Goal: Task Accomplishment & Management: Manage account settings

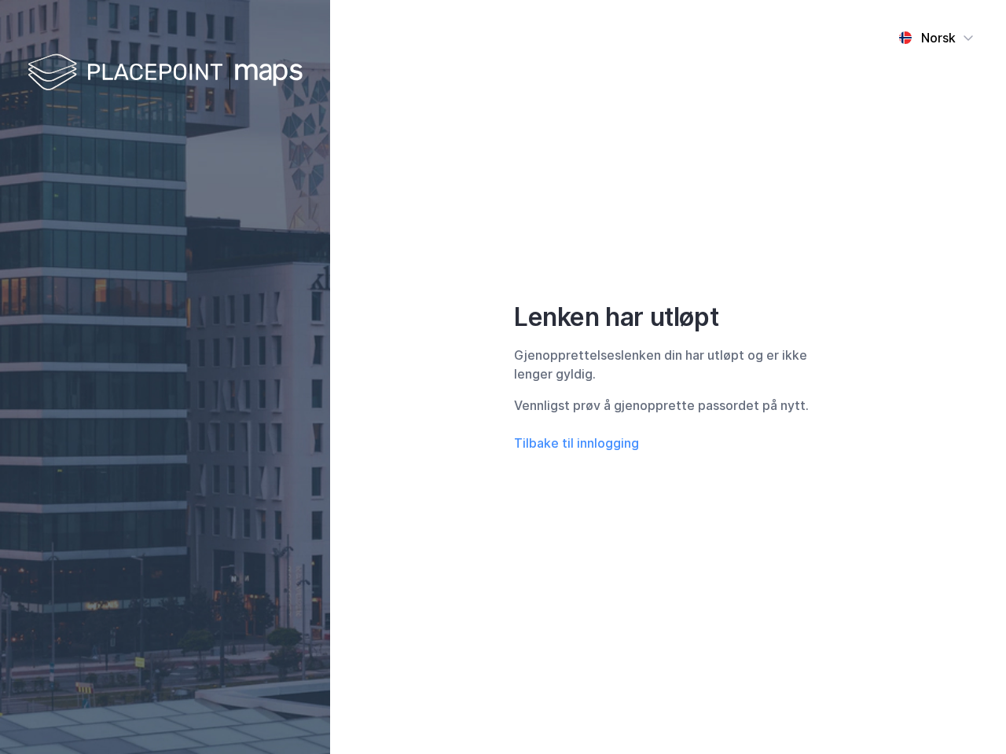
click at [503, 377] on div "Norsk Lenken har utløpt Gjenopprettelseslenken din har utløpt og er ikke lenger…" at bounding box center [668, 377] width 676 height 754
click at [165, 73] on img at bounding box center [164, 73] width 275 height 46
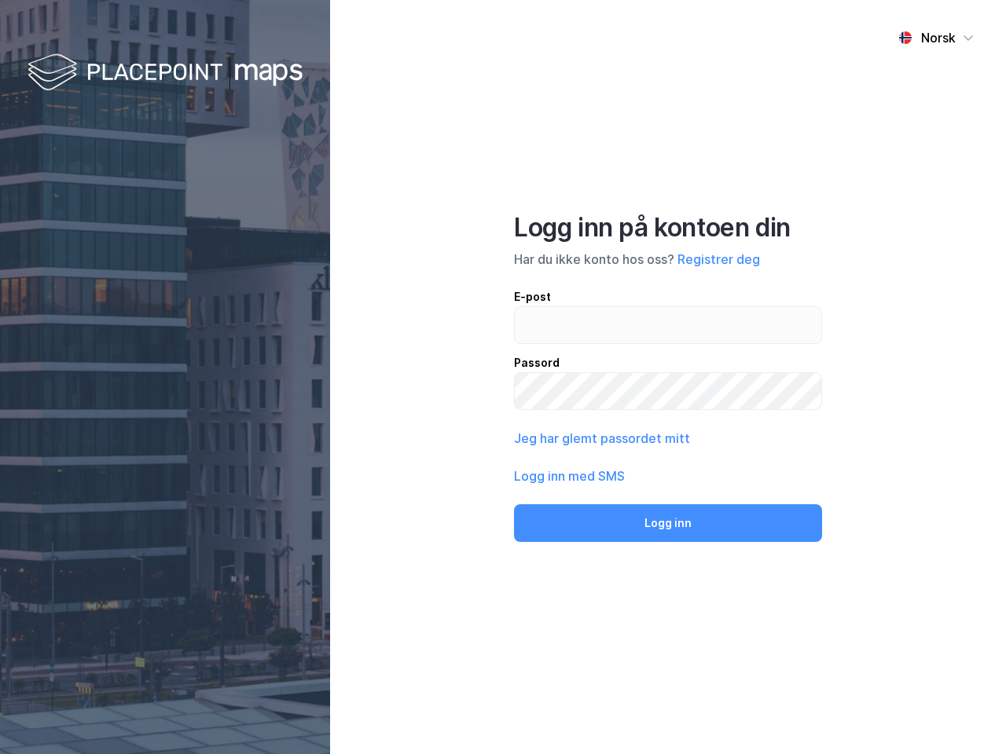
click at [936, 38] on div "Norsk" at bounding box center [938, 37] width 35 height 19
click at [576, 443] on button "Jeg har glemt passordet mitt" at bounding box center [602, 438] width 176 height 19
